Goal: Information Seeking & Learning: Learn about a topic

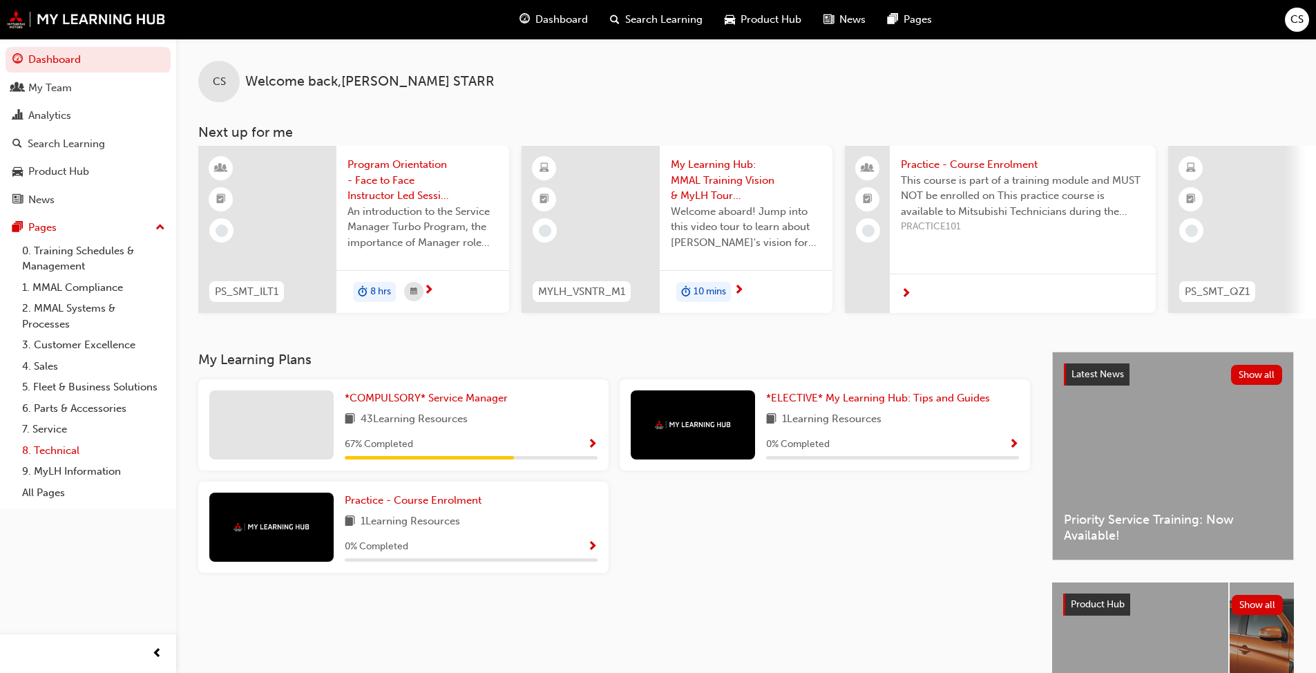
click at [52, 449] on link "8. Technical" at bounding box center [94, 450] width 154 height 21
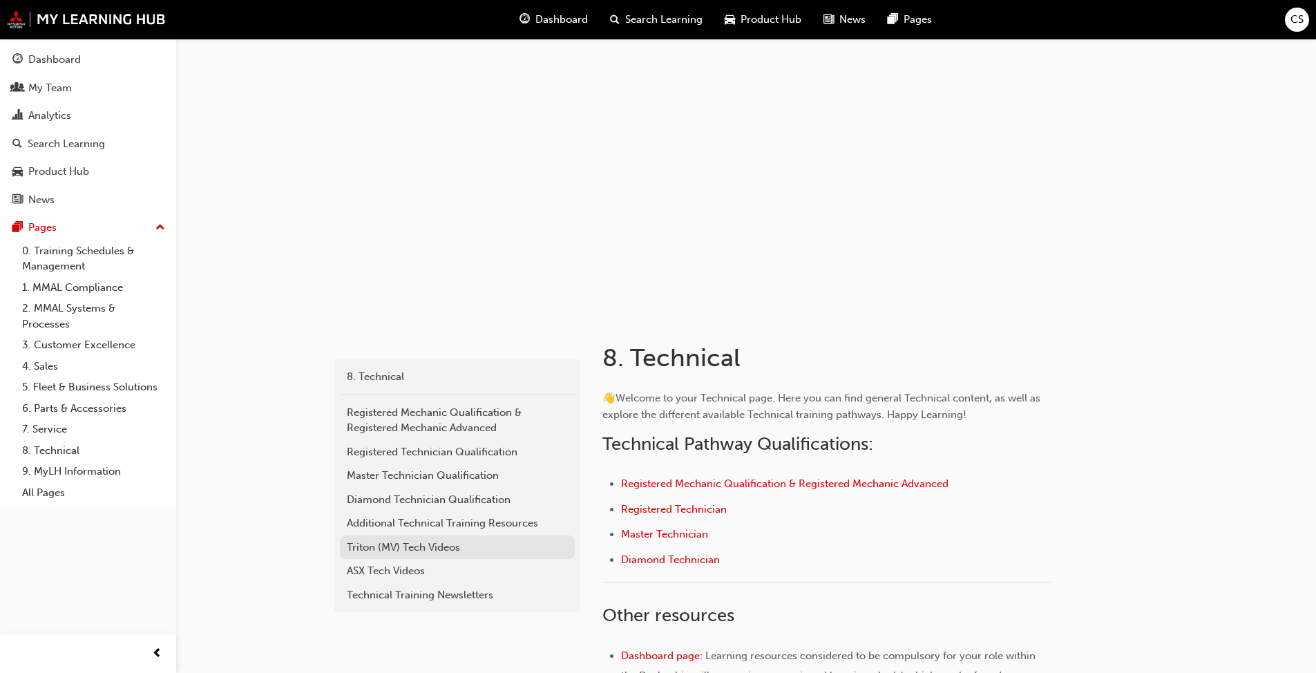
click at [430, 517] on link "Triton (MV) Tech Videos" at bounding box center [457, 547] width 235 height 24
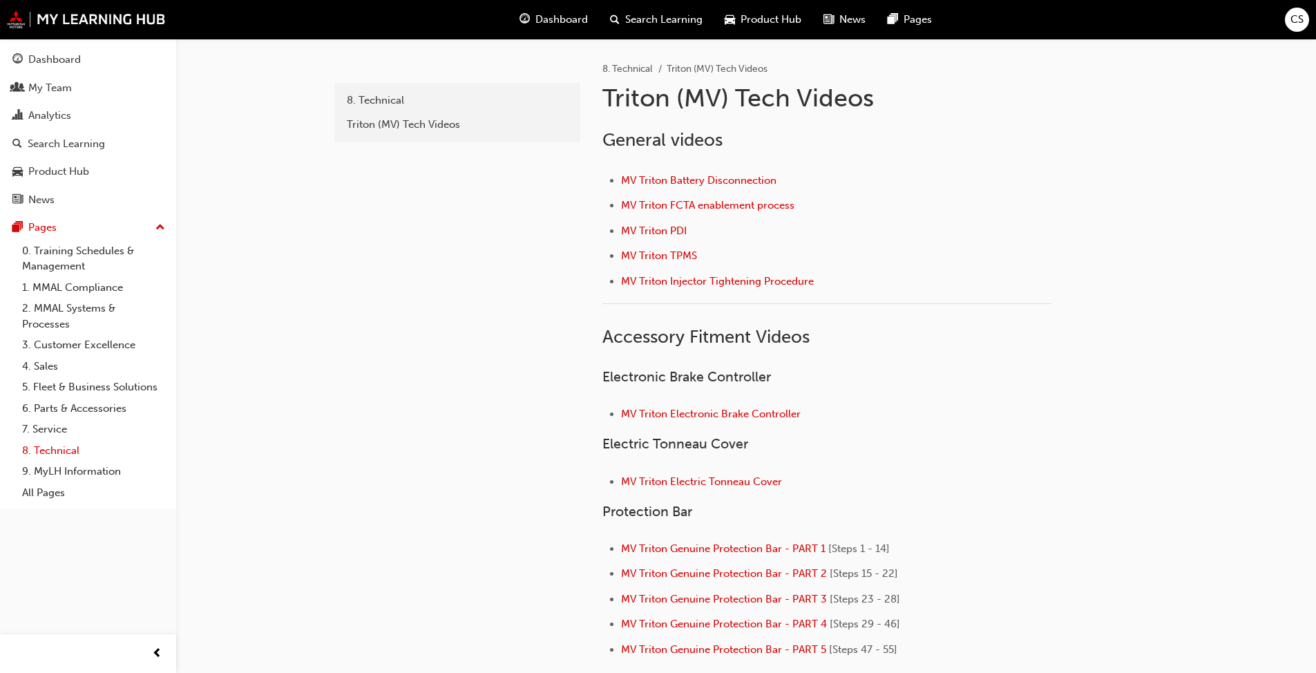
click at [31, 448] on link "8. Technical" at bounding box center [94, 450] width 154 height 21
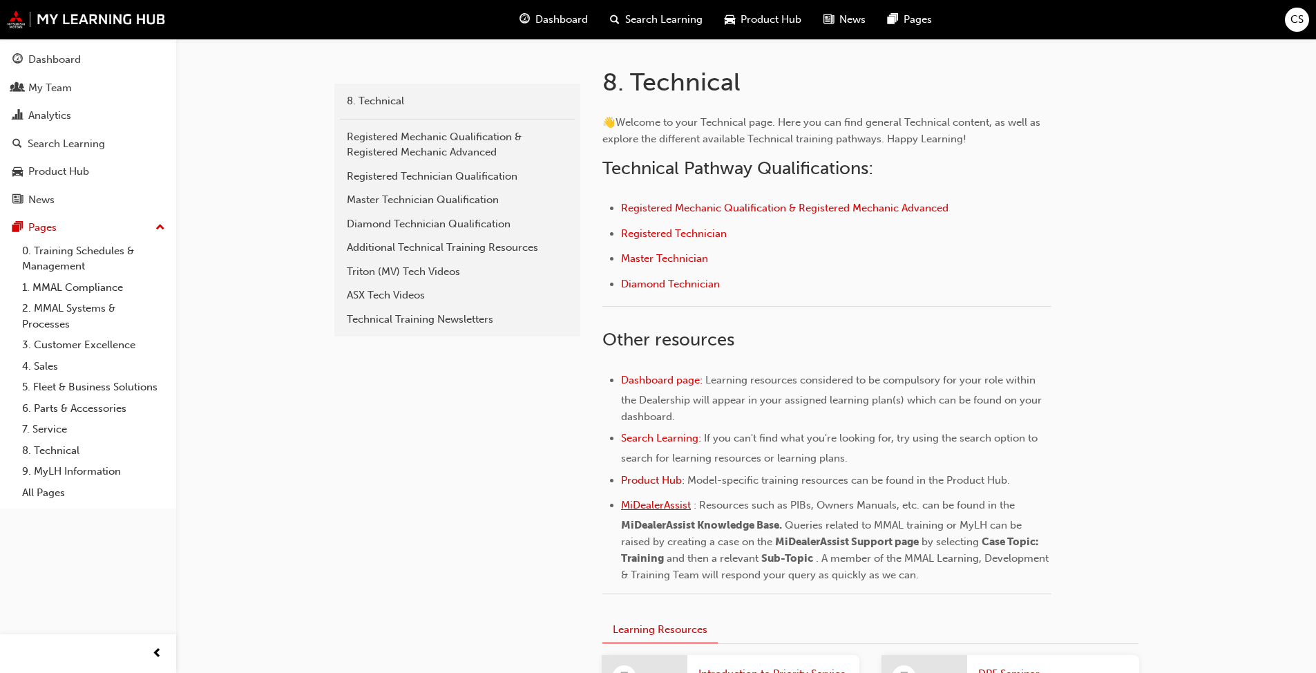
scroll to position [276, 0]
click at [388, 300] on div "ASX Tech Videos" at bounding box center [457, 295] width 221 height 16
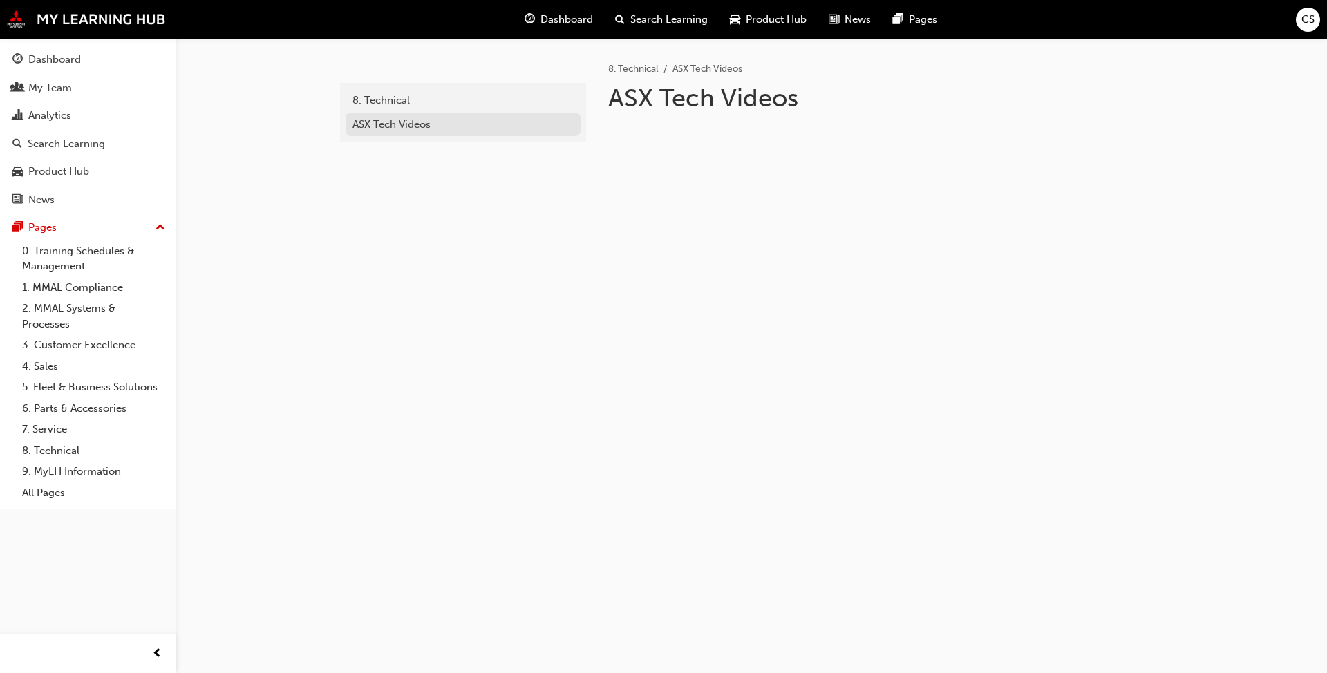
click at [383, 122] on div "ASX Tech Videos" at bounding box center [462, 125] width 221 height 16
click at [58, 433] on link "7. Service" at bounding box center [94, 429] width 154 height 21
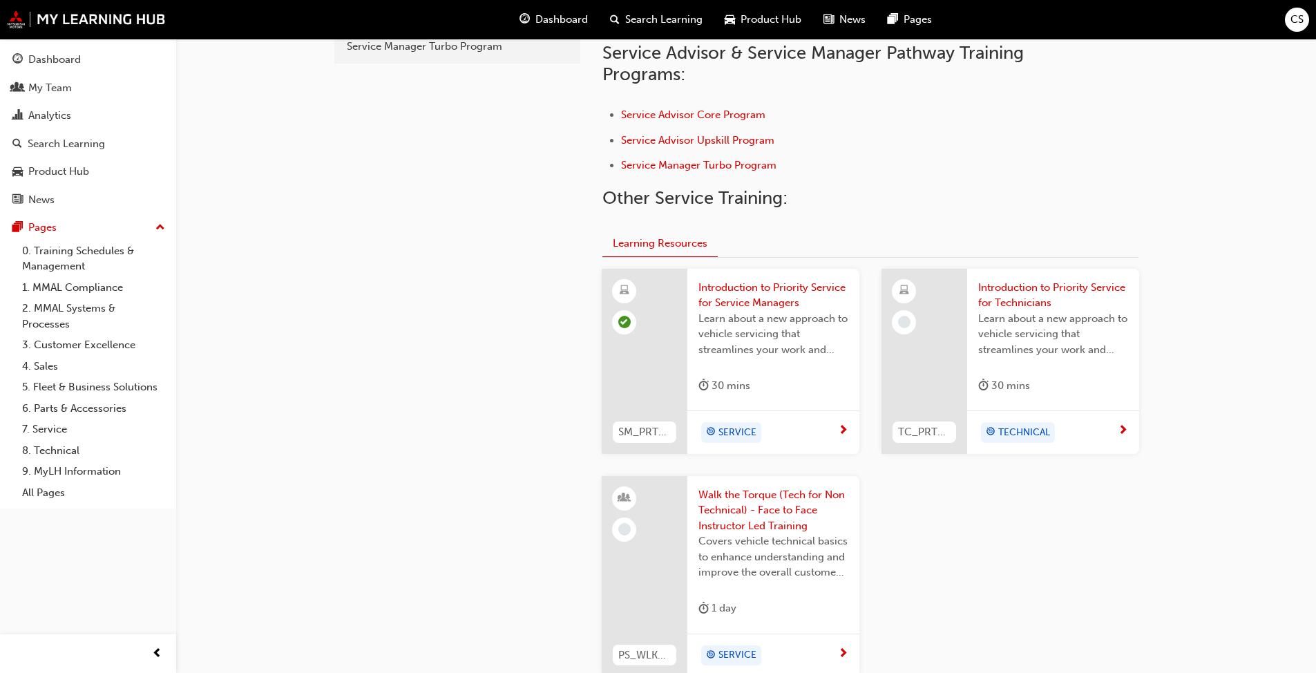
scroll to position [217, 0]
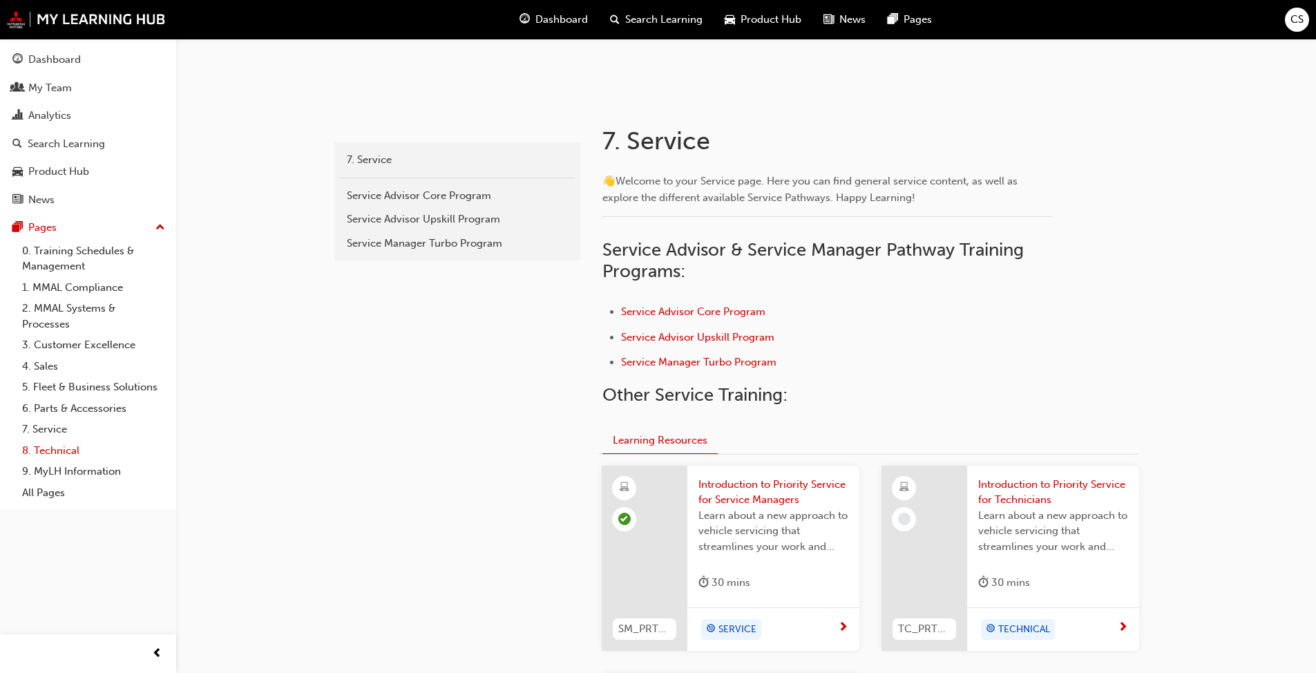
click at [65, 448] on link "8. Technical" at bounding box center [94, 450] width 154 height 21
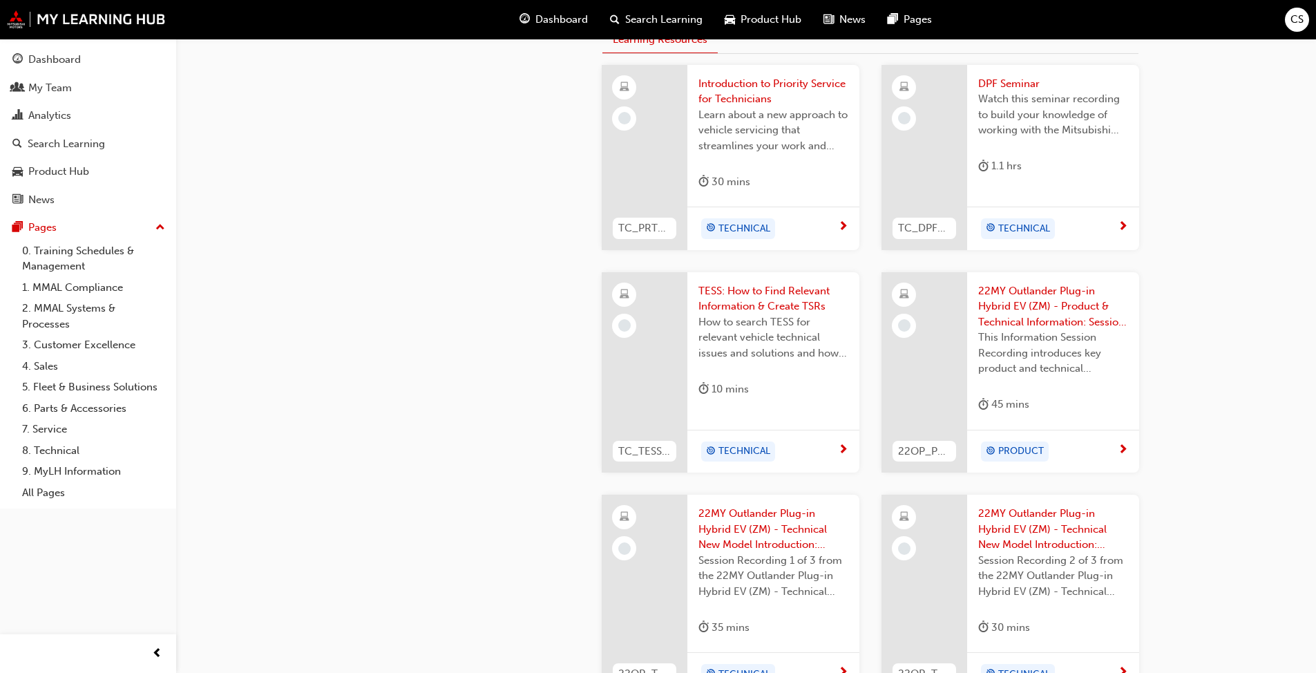
scroll to position [839, 0]
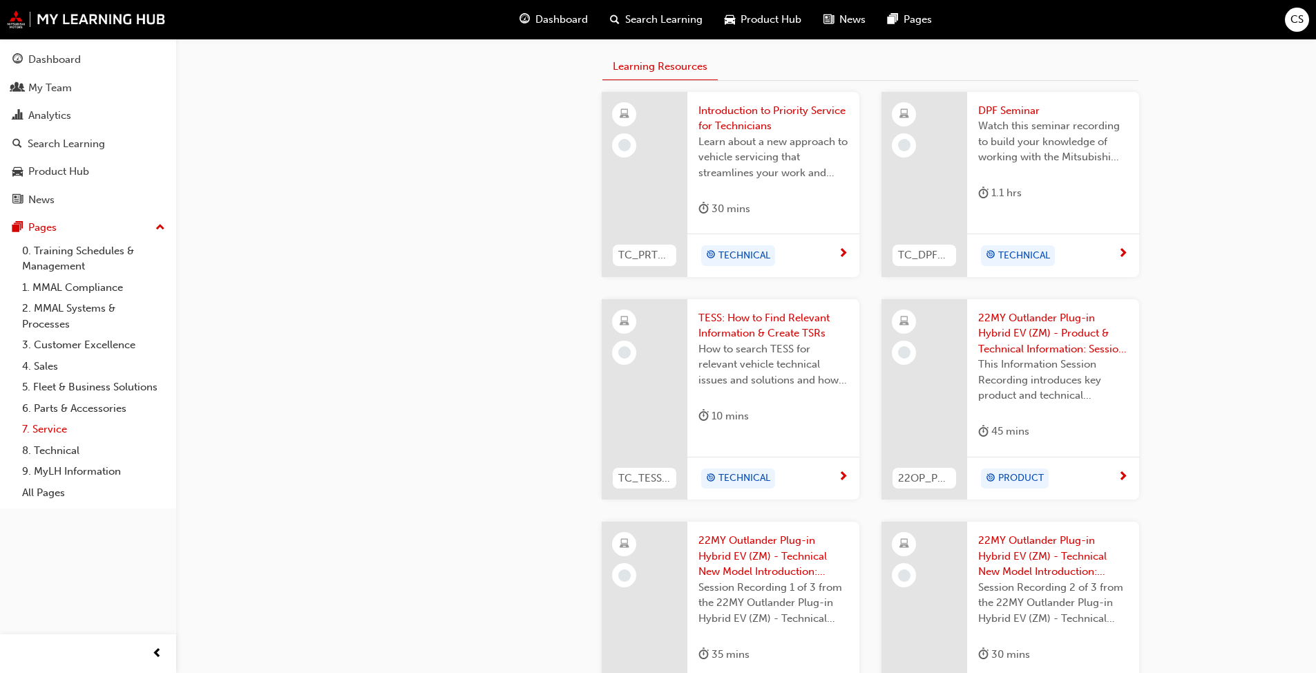
click at [53, 428] on link "7. Service" at bounding box center [94, 429] width 154 height 21
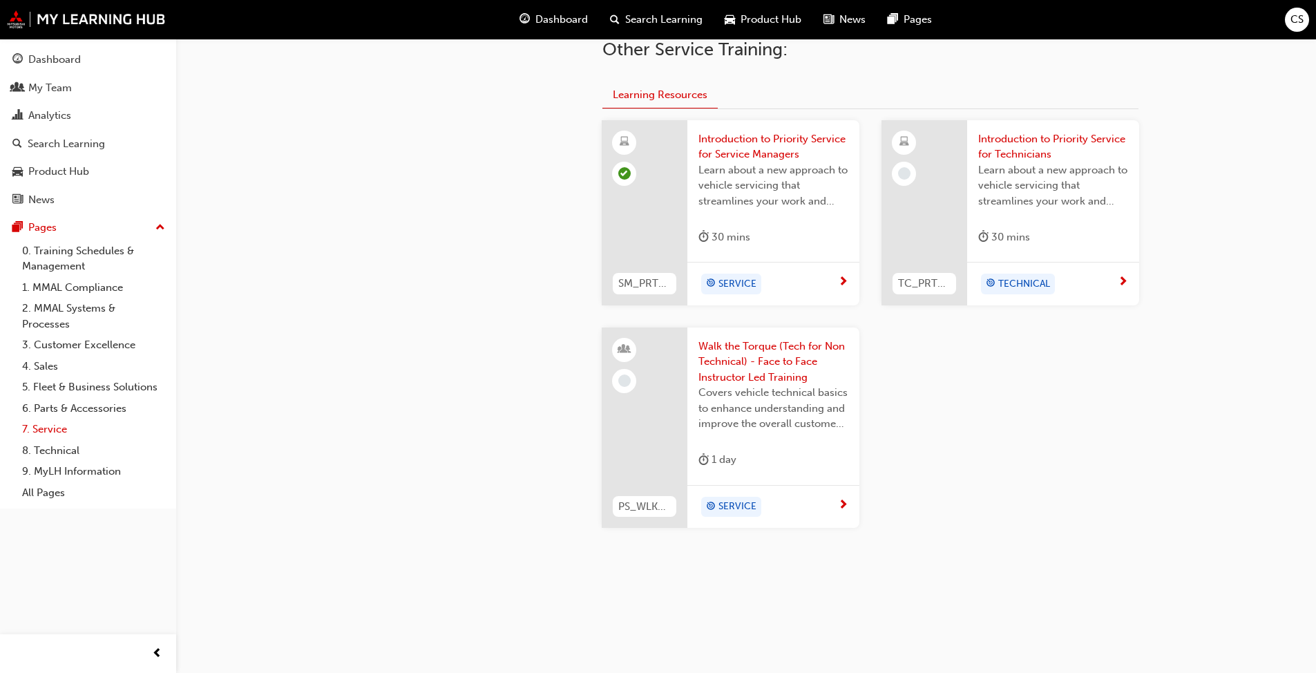
scroll to position [562, 0]
click at [674, 214] on div at bounding box center [645, 212] width 86 height 185
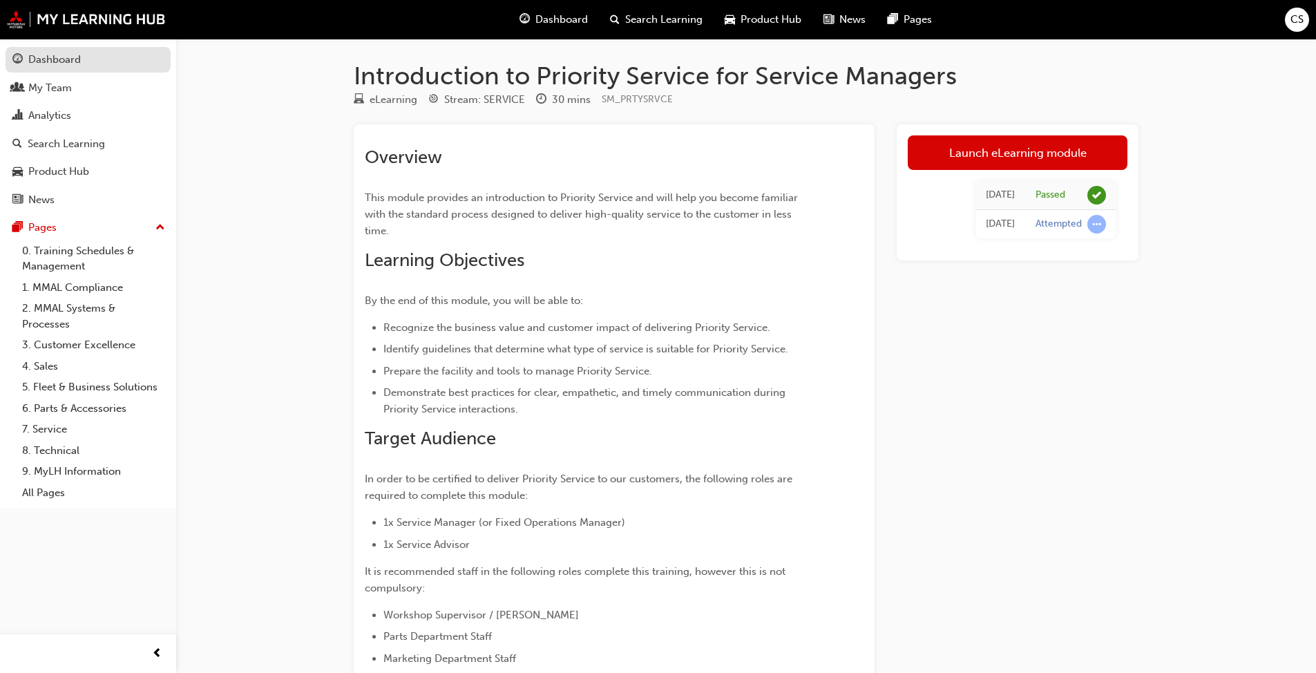
click at [95, 55] on div "Dashboard" at bounding box center [87, 59] width 151 height 17
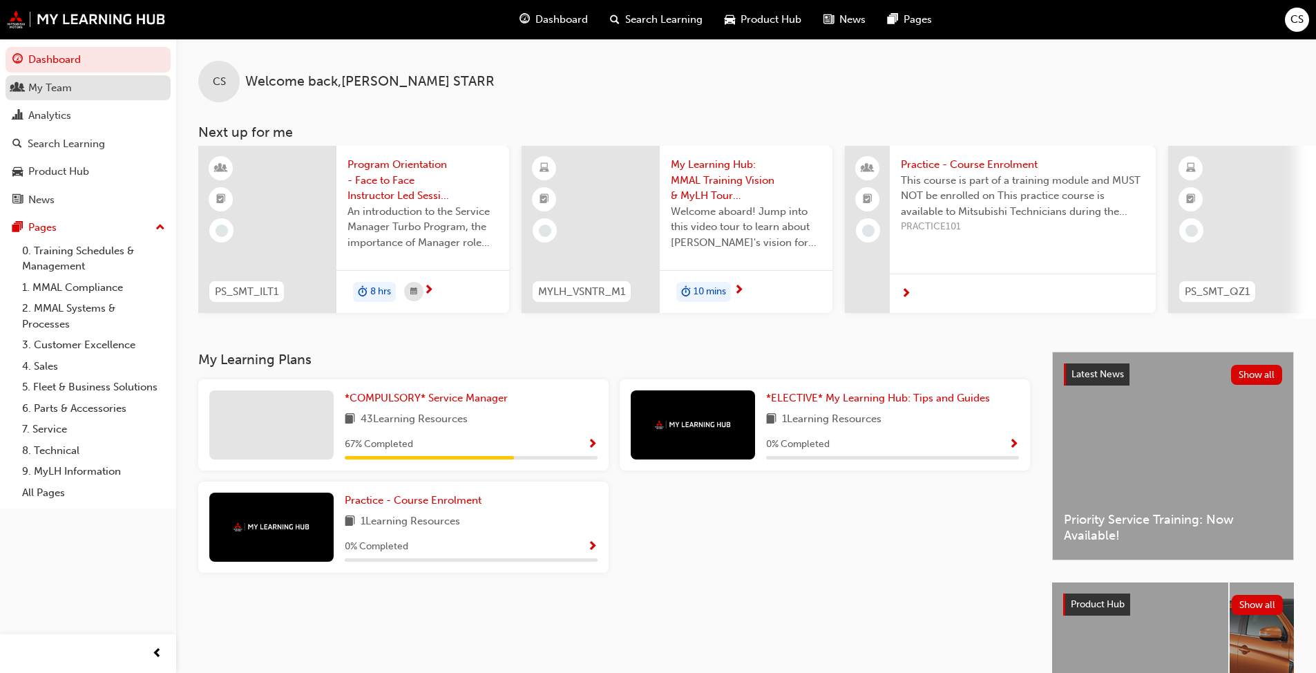
click at [70, 96] on link "My Team" at bounding box center [88, 88] width 165 height 26
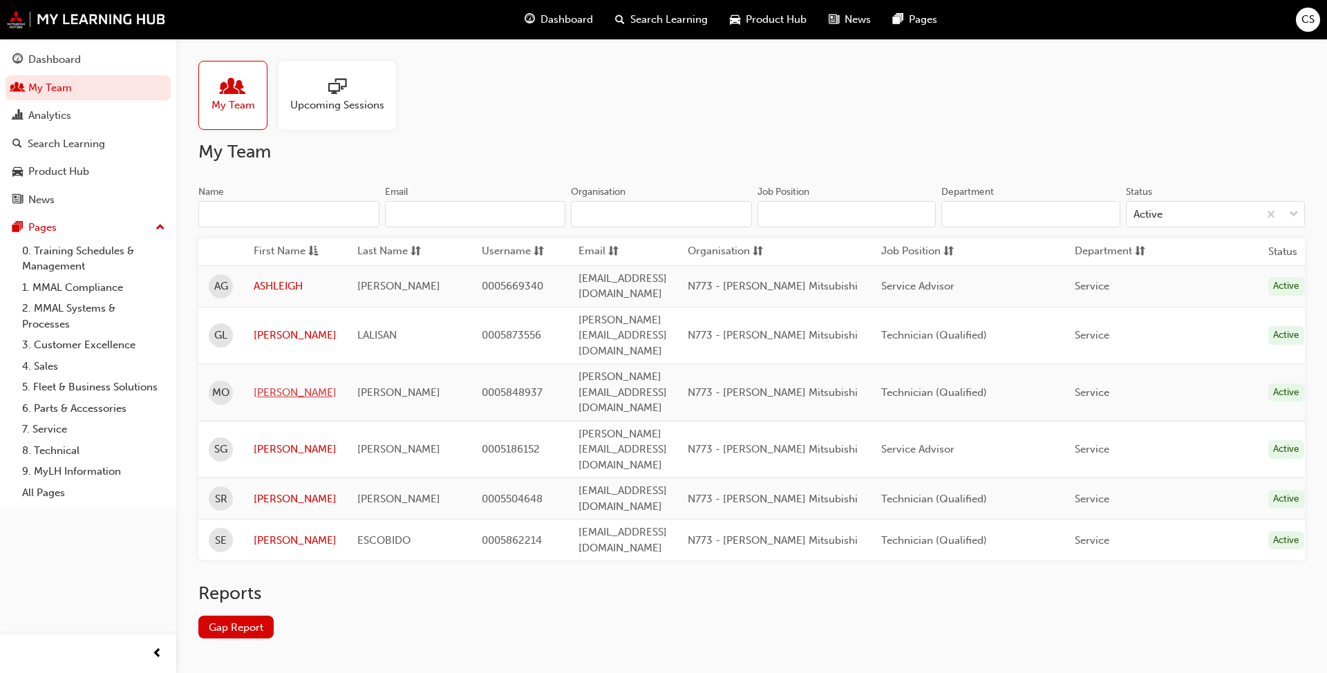
click at [289, 385] on link "[PERSON_NAME]" at bounding box center [295, 393] width 83 height 16
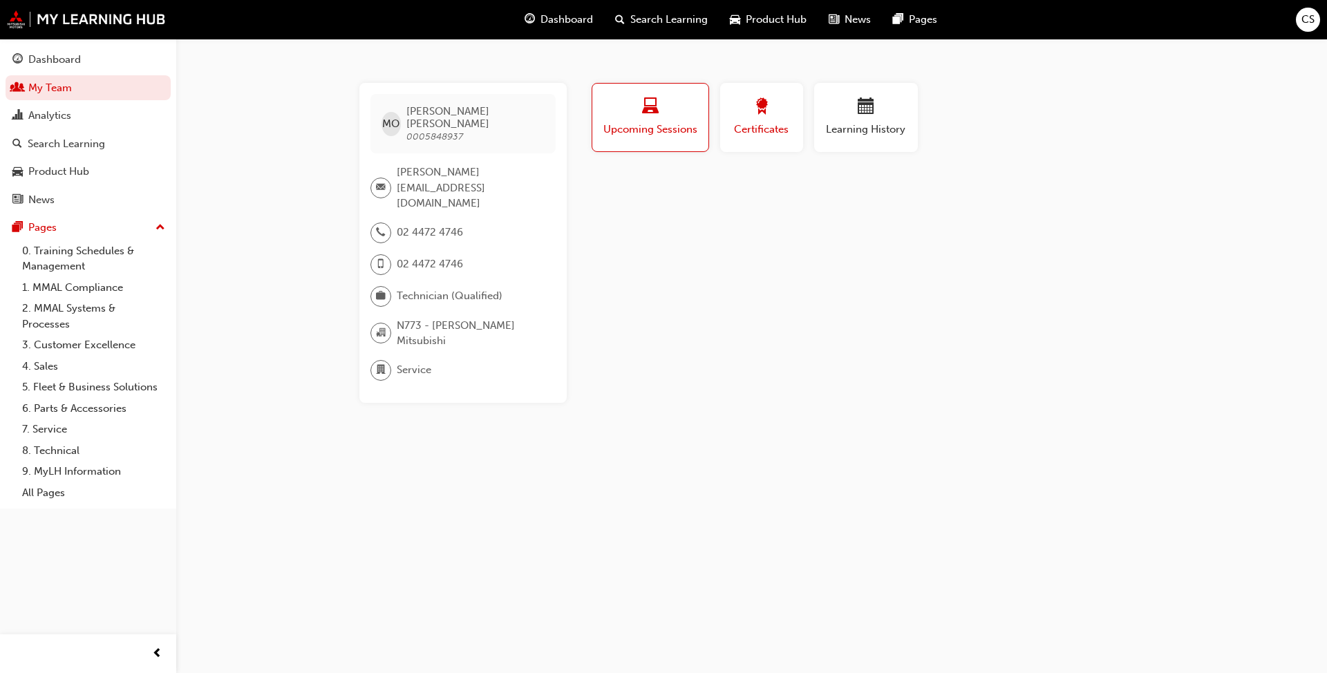
click at [690, 124] on span "Certificates" at bounding box center [761, 130] width 62 height 16
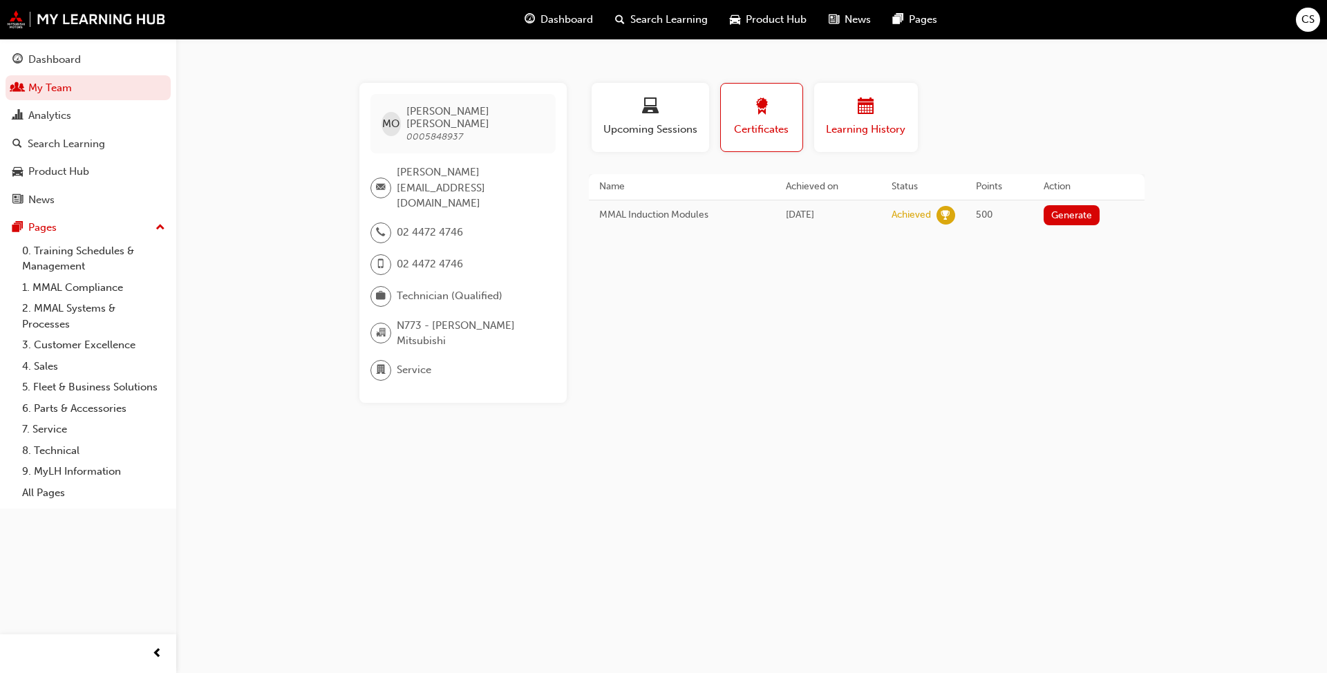
click at [690, 115] on div "button" at bounding box center [865, 108] width 83 height 21
